Goal: Information Seeking & Learning: Check status

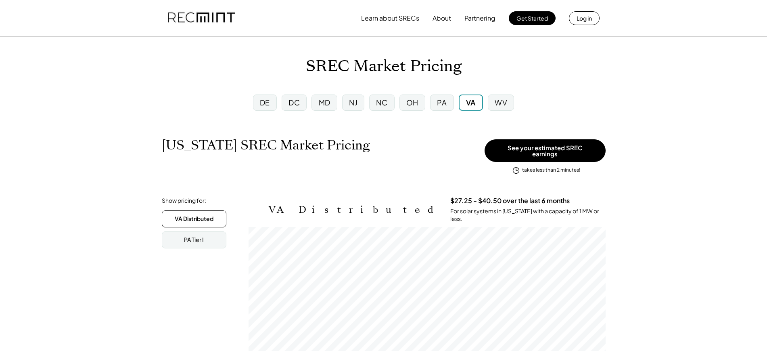
scroll to position [133, 357]
click at [298, 101] on div "DC" at bounding box center [294, 102] width 11 height 10
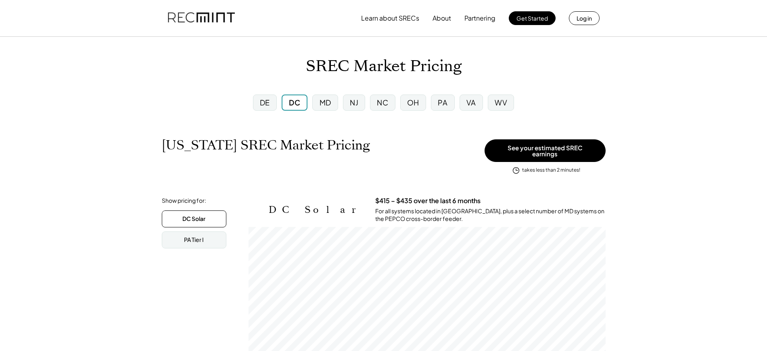
click at [325, 100] on div "MD" at bounding box center [326, 102] width 12 height 10
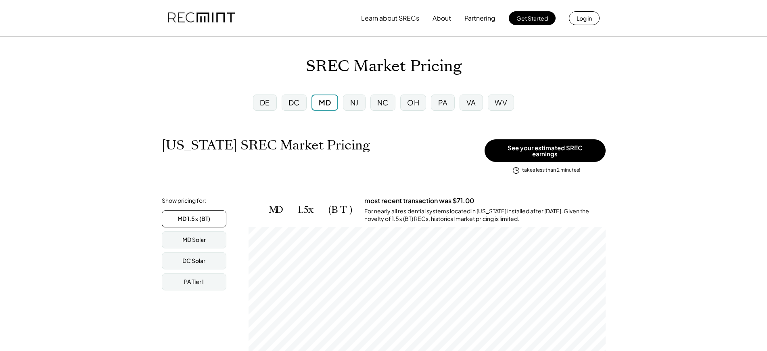
scroll to position [133, 357]
click at [453, 106] on div "PA" at bounding box center [442, 102] width 23 height 16
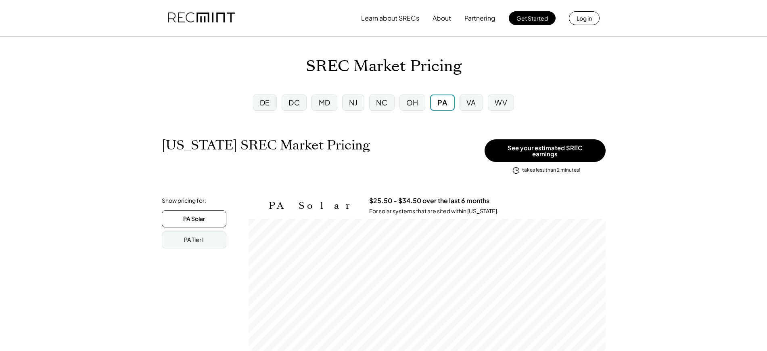
click at [415, 106] on div "OH" at bounding box center [412, 102] width 12 height 10
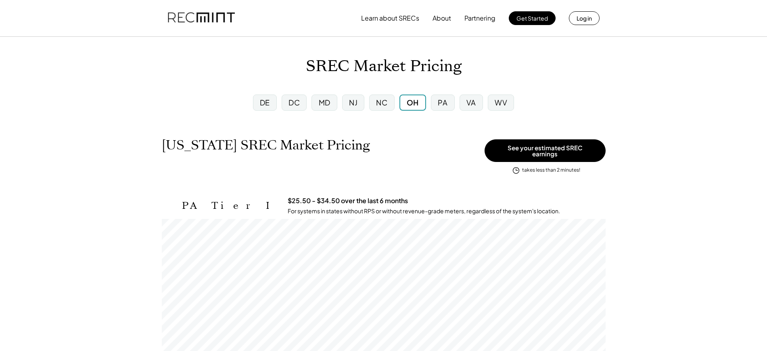
scroll to position [133, 444]
